Goal: Browse casually: Explore the website without a specific task or goal

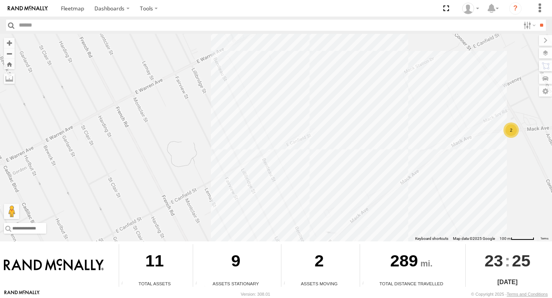
click at [517, 135] on div "2" at bounding box center [510, 130] width 15 height 15
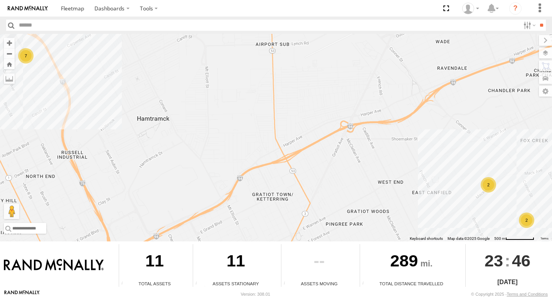
click at [528, 219] on div "2" at bounding box center [526, 220] width 15 height 15
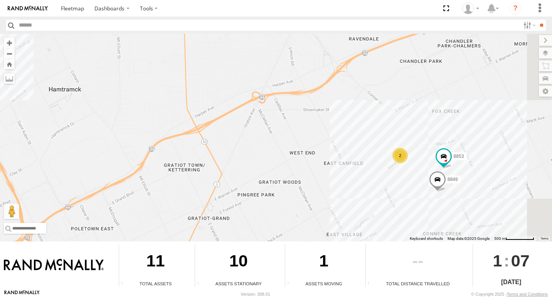
drag, startPoint x: 448, startPoint y: 199, endPoint x: 358, endPoint y: 166, distance: 95.5
click at [358, 166] on div "8853 8849 7 2" at bounding box center [276, 138] width 552 height 208
